Goal: Find specific page/section: Find specific page/section

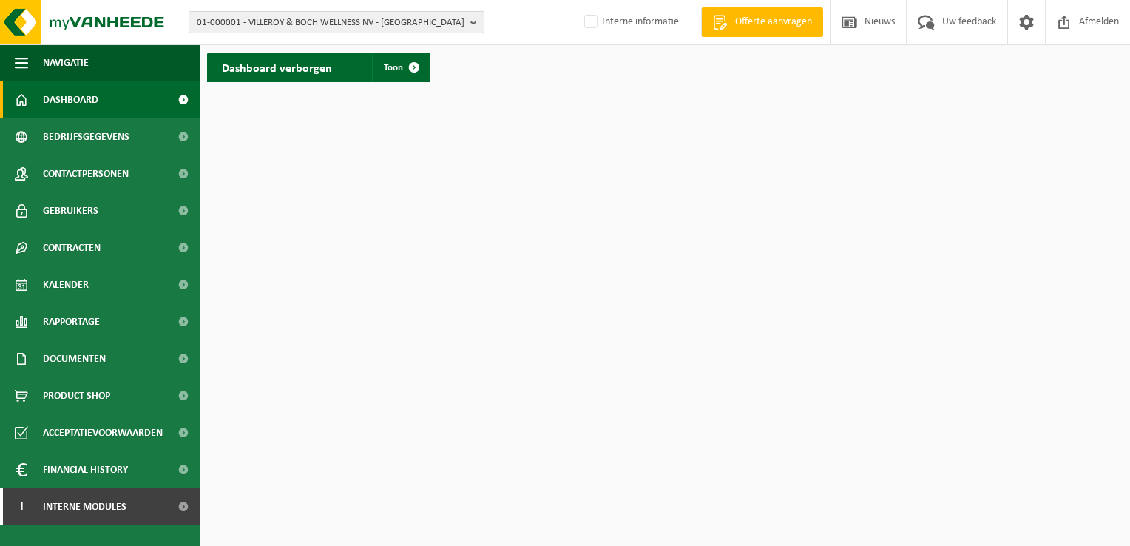
click at [280, 25] on span "01-000001 - VILLEROY & BOCH WELLNESS NV - ROESELARE" at bounding box center [331, 23] width 268 height 22
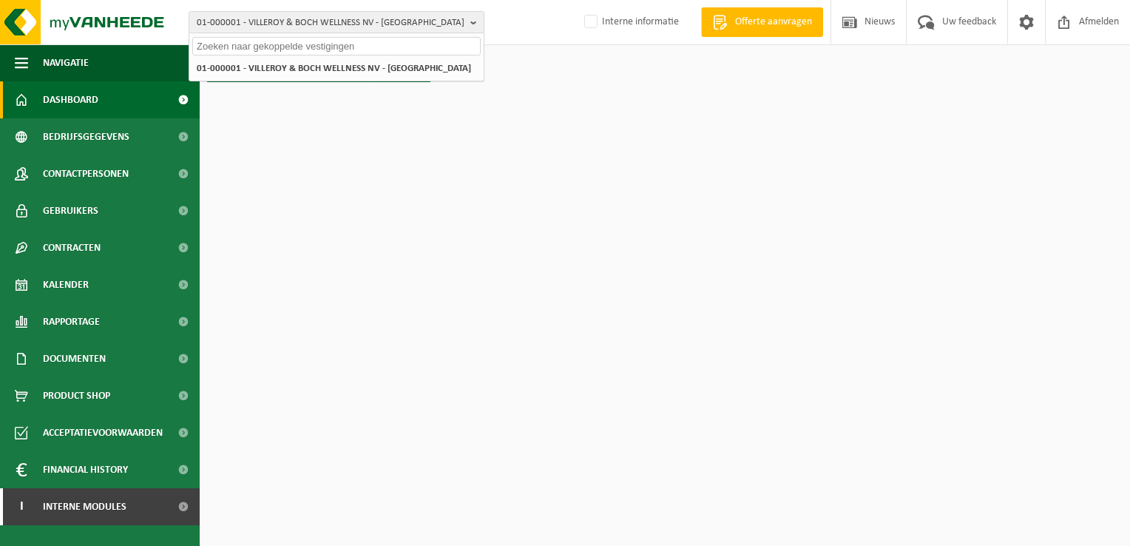
click at [281, 43] on input "text" at bounding box center [336, 46] width 288 height 18
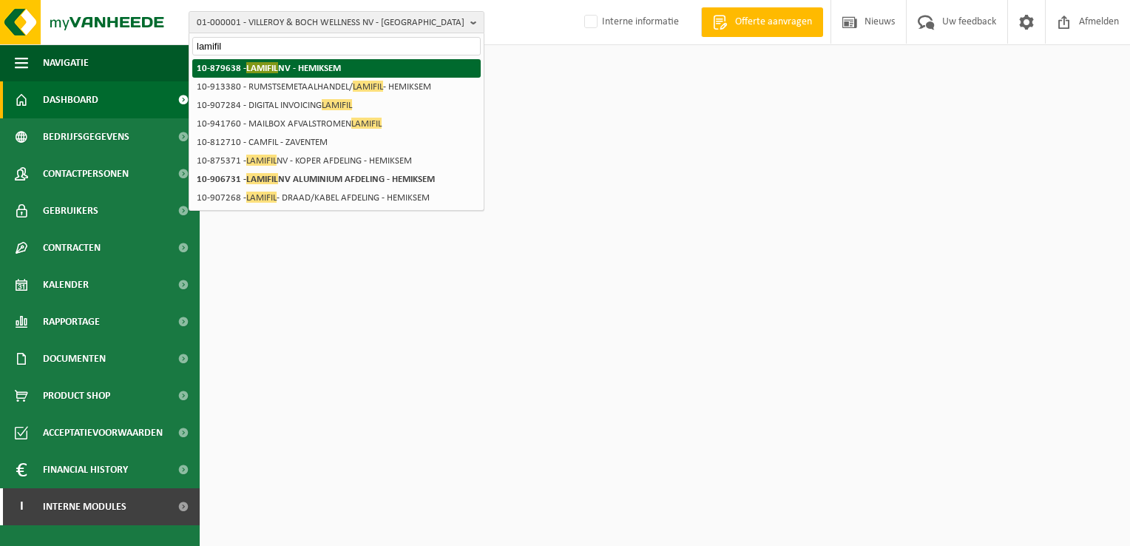
type input "lamifil"
click at [281, 62] on strong "10-879638 - LAMIFIL NV - HEMIKSEM" at bounding box center [269, 67] width 144 height 11
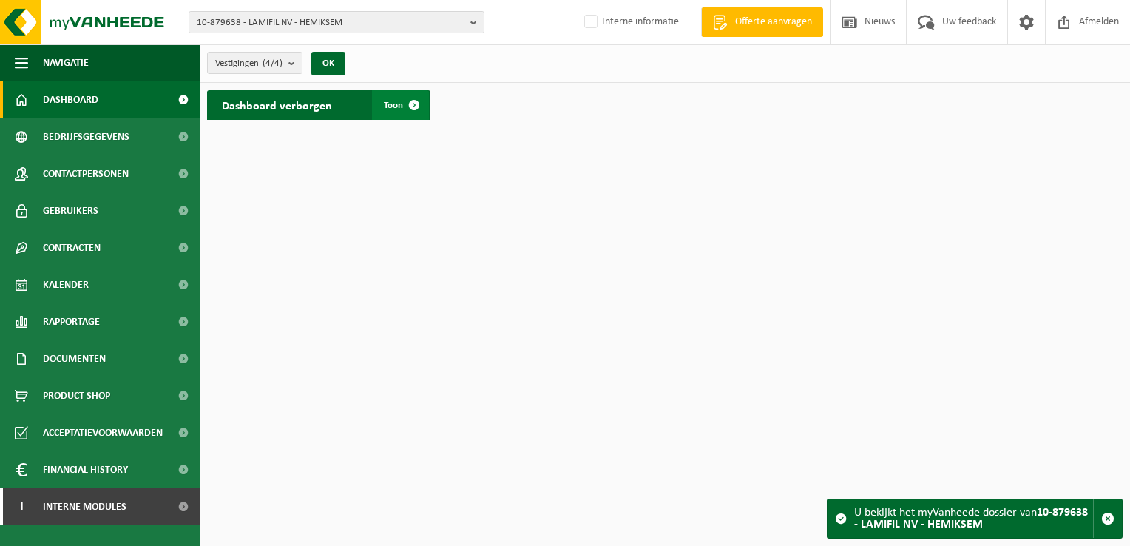
click at [408, 102] on span at bounding box center [414, 105] width 30 height 30
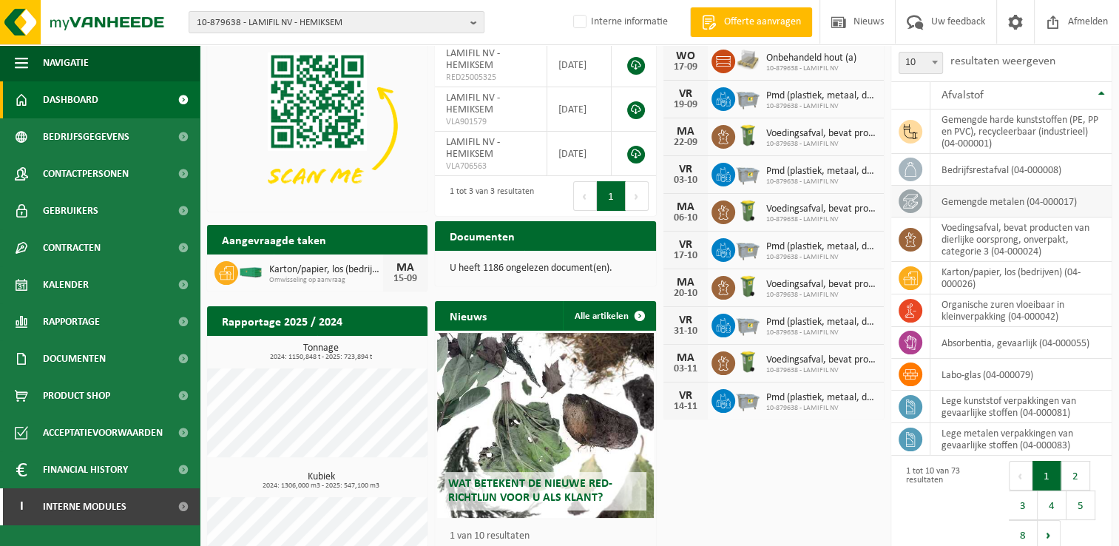
scroll to position [79, 0]
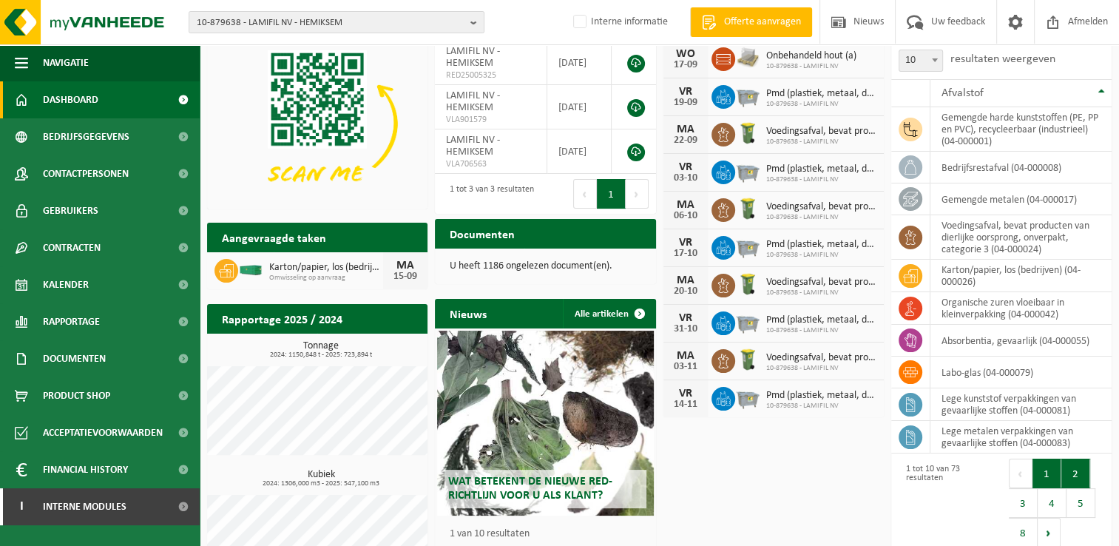
click at [1071, 472] on button "2" at bounding box center [1075, 473] width 29 height 30
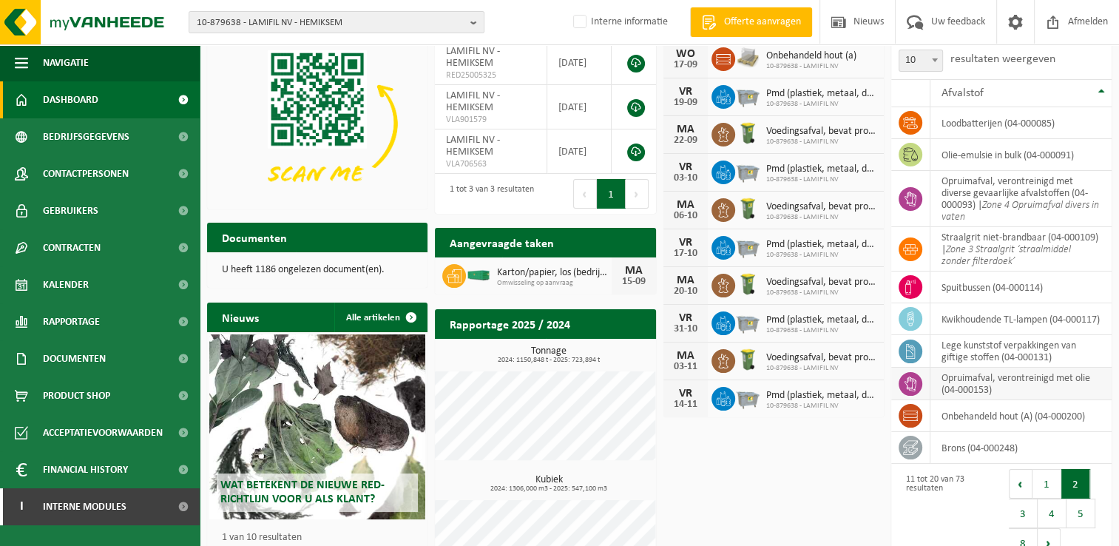
click at [996, 392] on td "opruimafval, verontreinigd met olie (04-000153)" at bounding box center [1020, 383] width 181 height 33
